Goal: Transaction & Acquisition: Purchase product/service

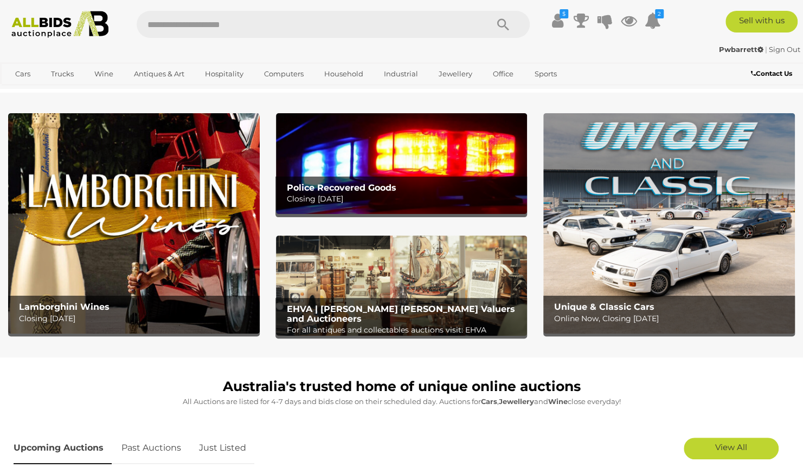
scroll to position [3, 0]
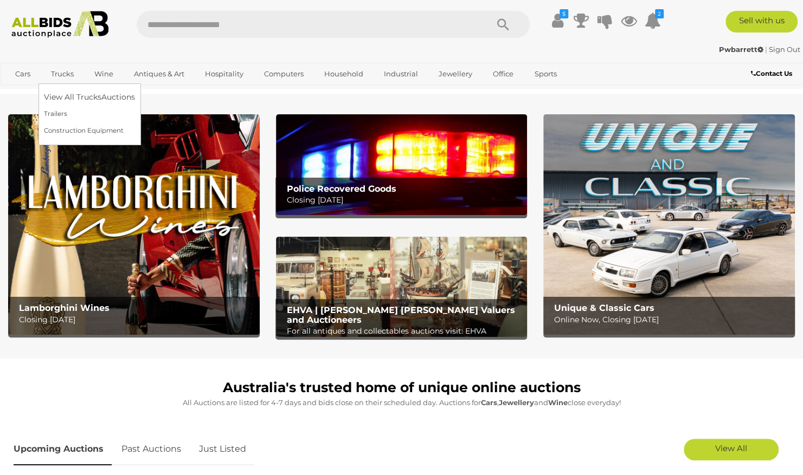
click at [59, 74] on link "Trucks" at bounding box center [62, 74] width 37 height 18
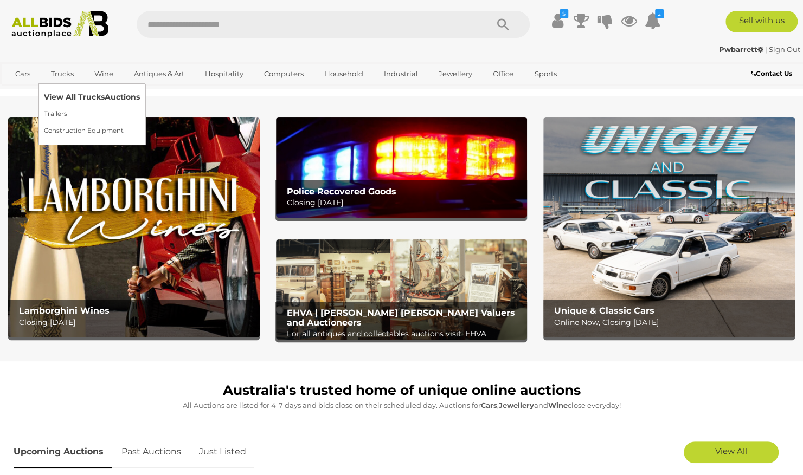
click at [85, 97] on link "View All Trucks Auctions" at bounding box center [92, 97] width 96 height 17
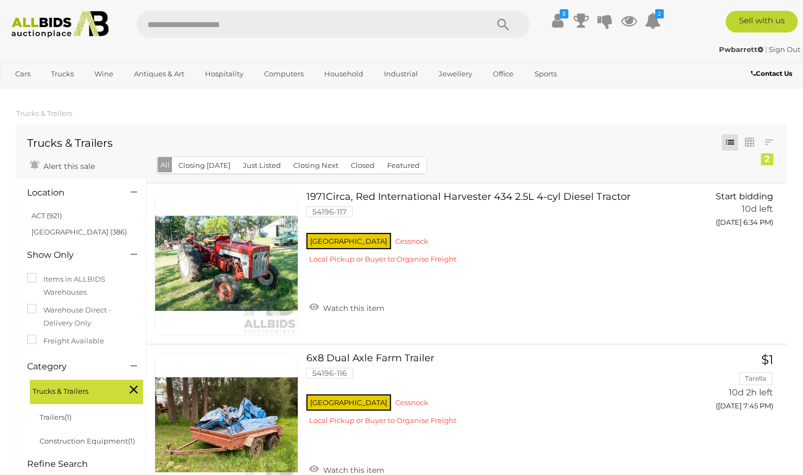
click at [726, 355] on link "$1 [GEOGRAPHIC_DATA] 10d 2h left ([DATE] 7:45 PM) GO TO BID PAGE" at bounding box center [732, 384] width 88 height 63
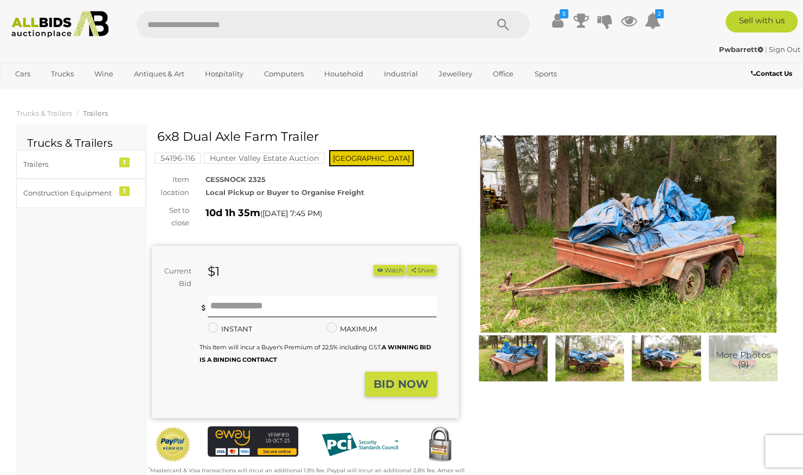
click at [31, 54] on div "Pwbarrett | Sign Out" at bounding box center [402, 49] width 798 height 12
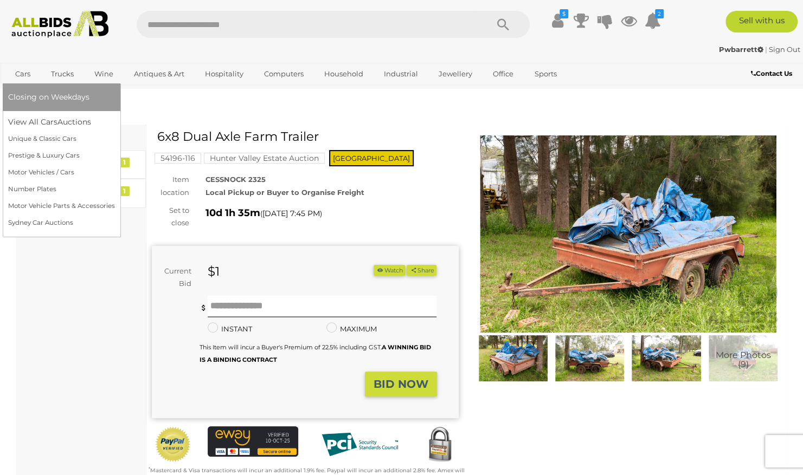
click at [26, 77] on link "Cars" at bounding box center [22, 74] width 29 height 18
click at [25, 120] on link "View All Cars Auctions" at bounding box center [61, 122] width 107 height 17
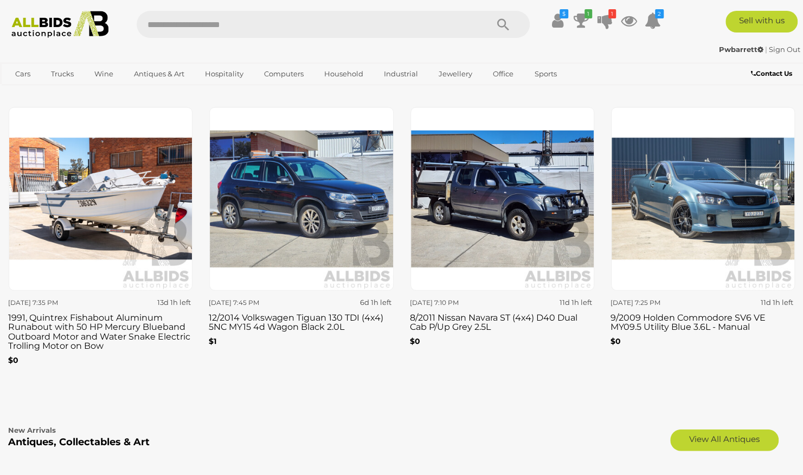
scroll to position [1391, 0]
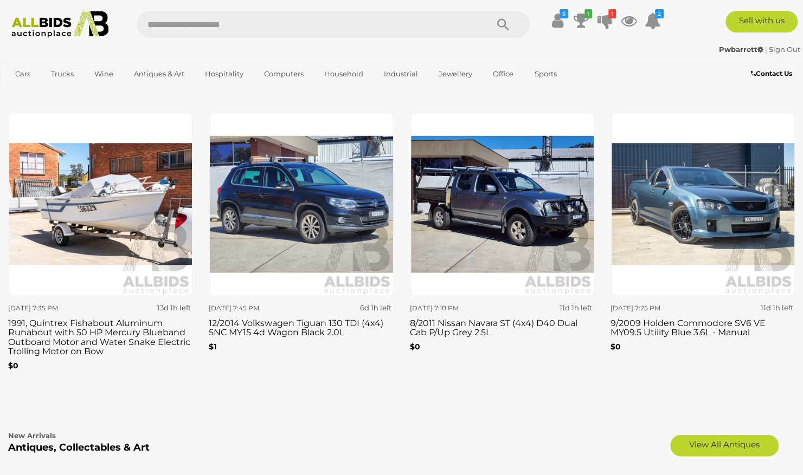
click at [724, 195] on img at bounding box center [703, 205] width 184 height 184
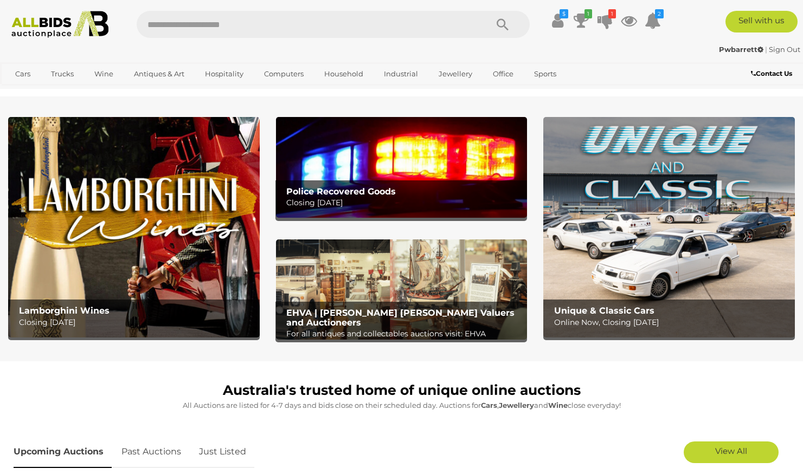
scroll to position [1391, 0]
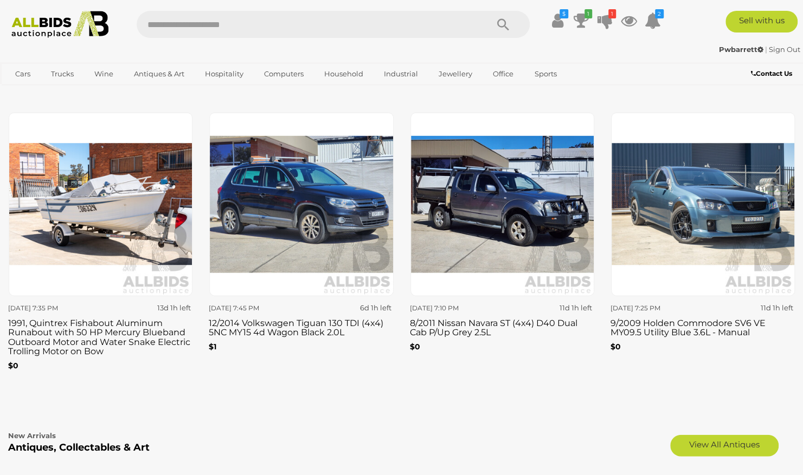
click at [726, 197] on img at bounding box center [703, 205] width 184 height 184
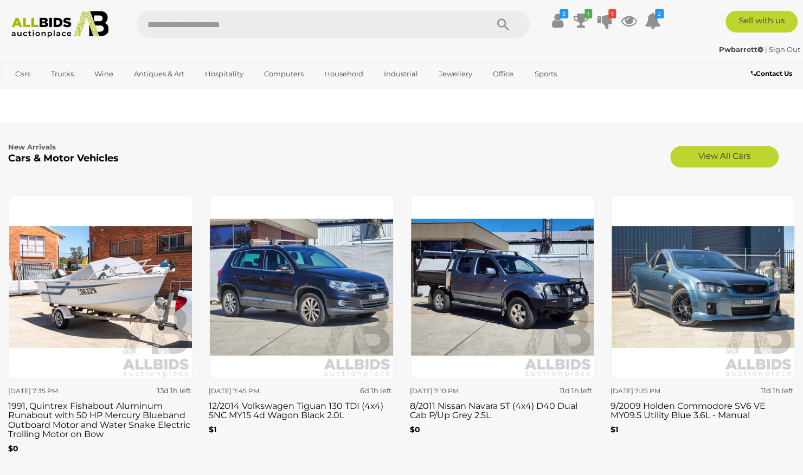
scroll to position [1304, 0]
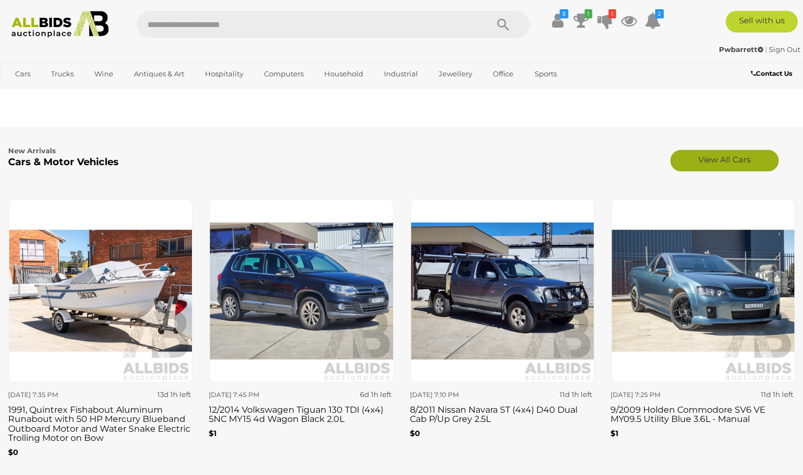
click at [725, 153] on link "View All Cars" at bounding box center [724, 161] width 108 height 22
